Goal: Information Seeking & Learning: Learn about a topic

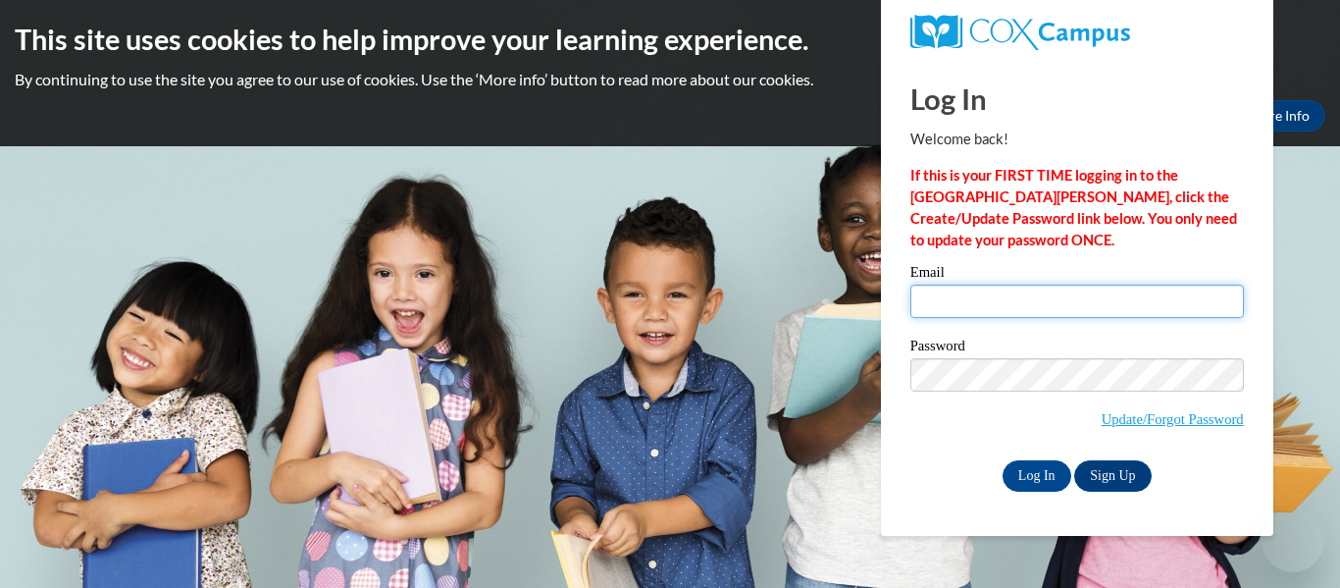
click at [1017, 317] on input "Email" at bounding box center [1077, 301] width 334 height 33
type input "[EMAIL_ADDRESS][DOMAIN_NAME]"
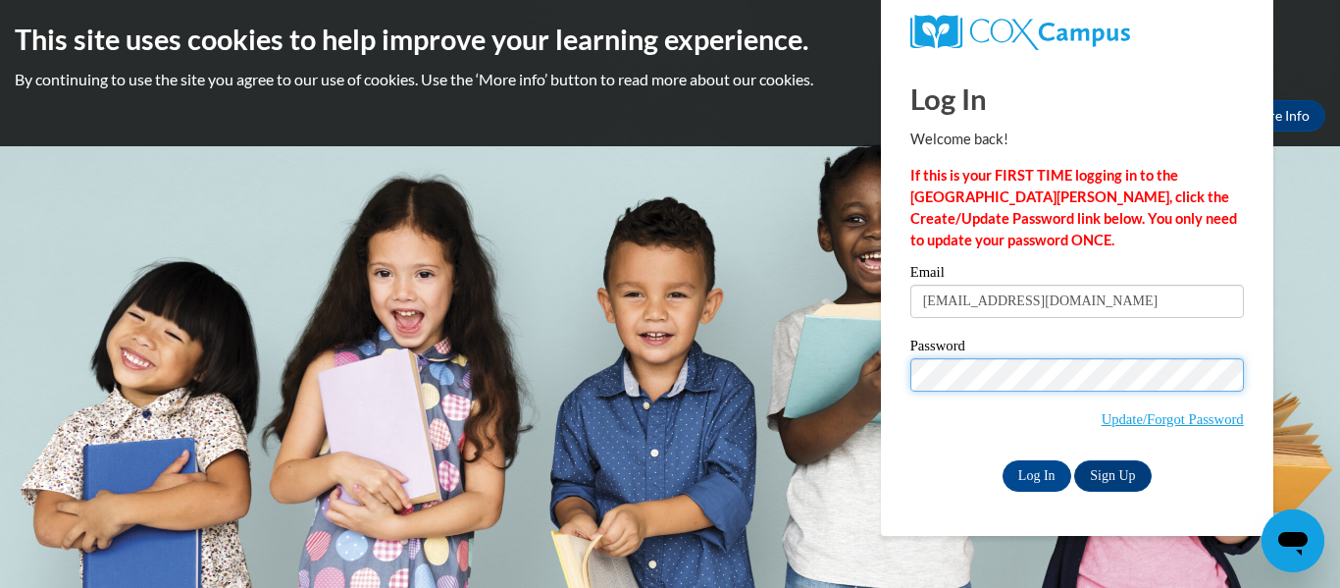
click at [1003, 460] on input "Log In" at bounding box center [1037, 475] width 69 height 31
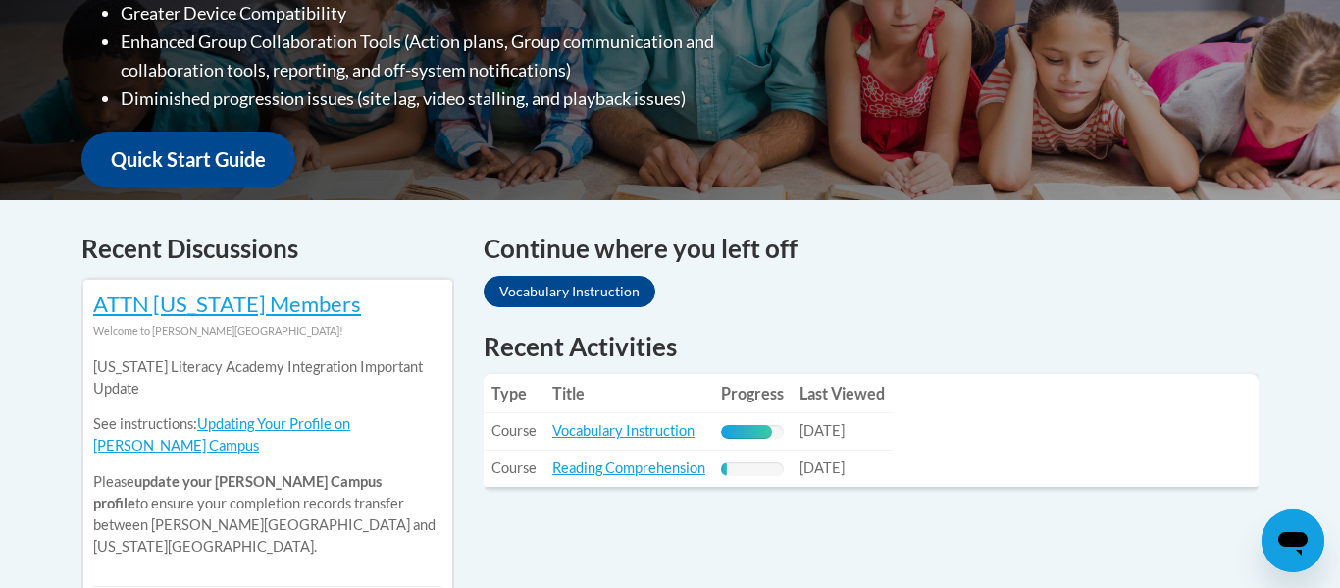
scroll to position [639, 0]
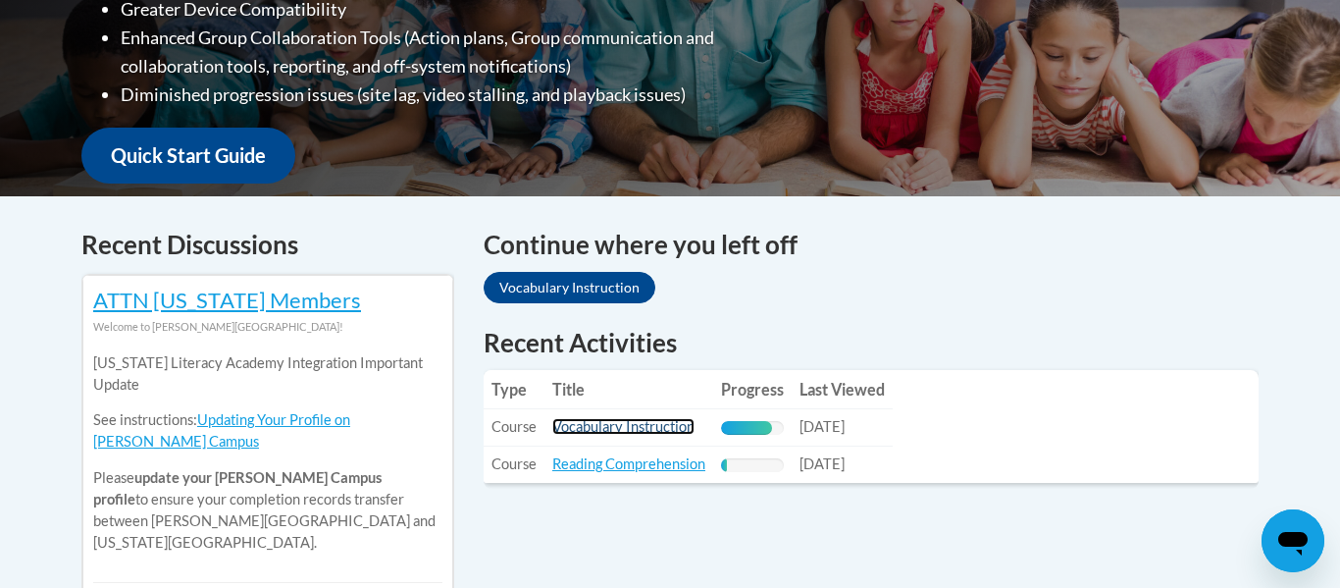
click at [667, 427] on link "Vocabulary Instruction" at bounding box center [623, 426] width 142 height 17
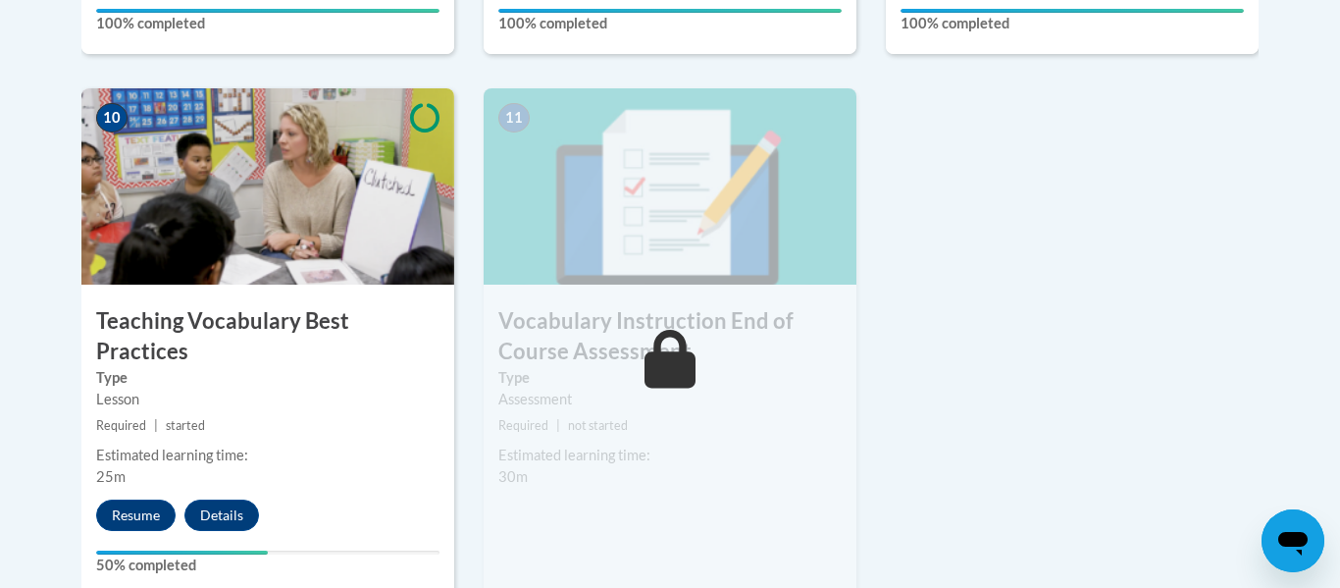
scroll to position [2190, 0]
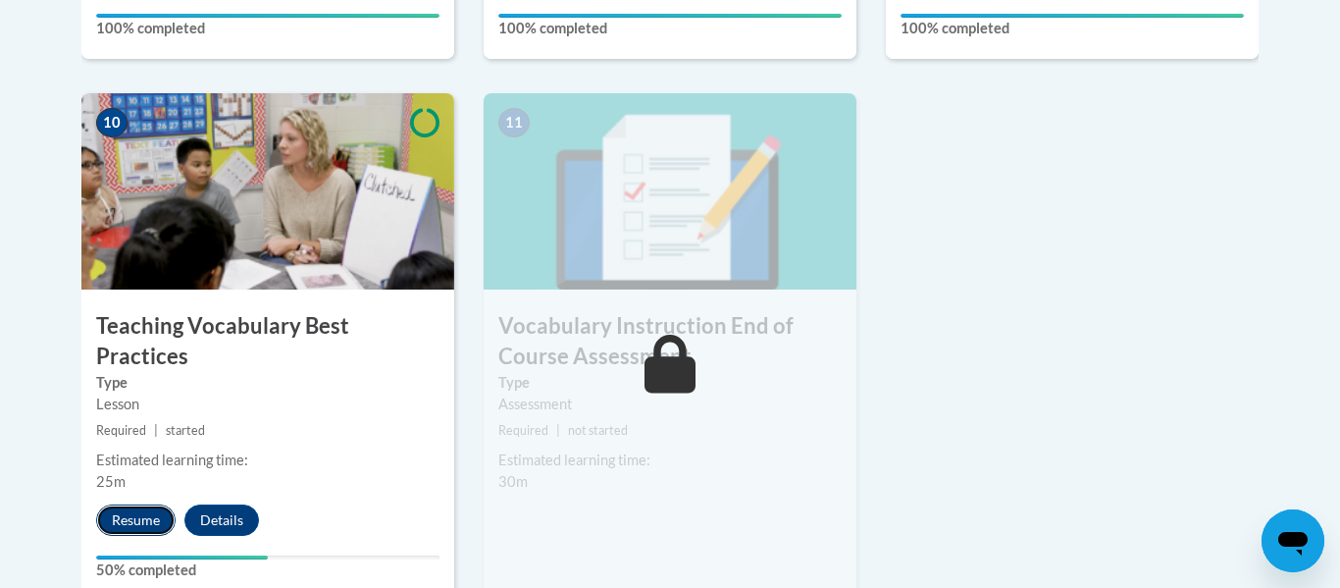
click at [156, 504] on button "Resume" at bounding box center [135, 519] width 79 height 31
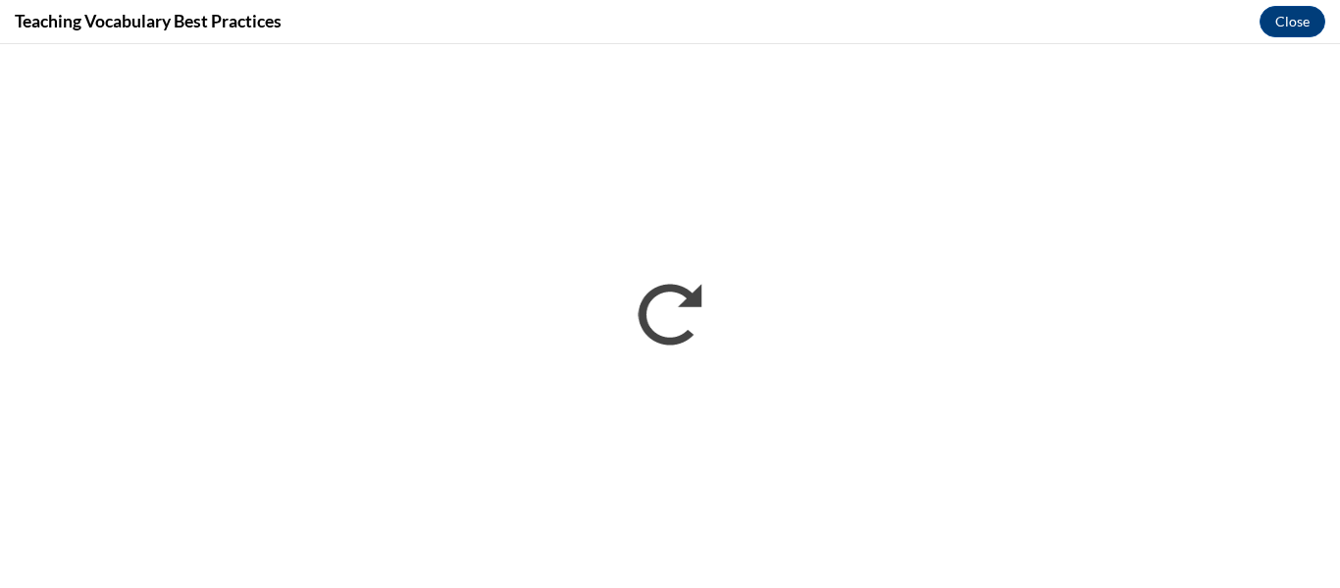
scroll to position [0, 0]
